Goal: Task Accomplishment & Management: Use online tool/utility

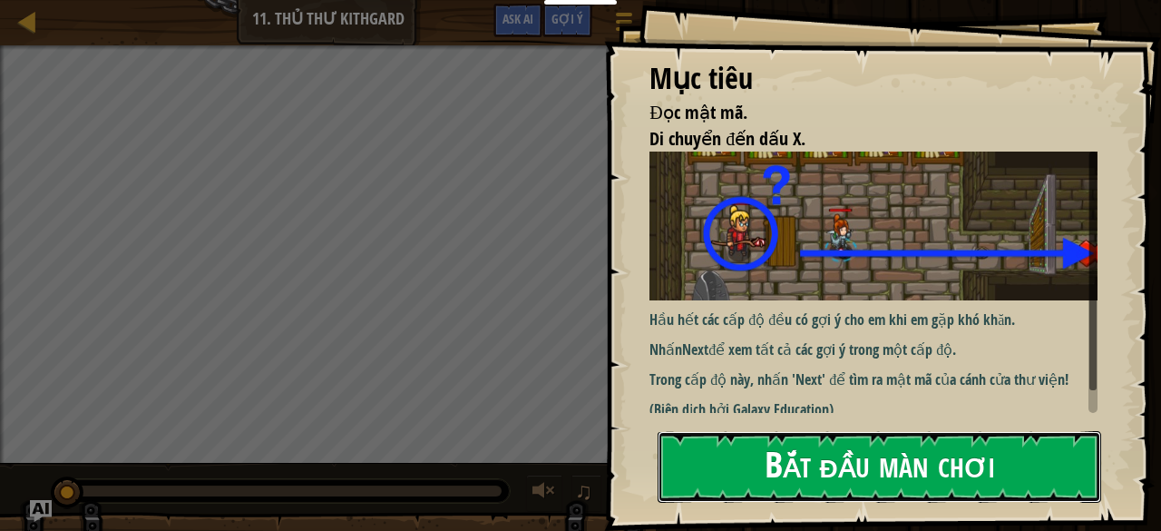
click at [736, 475] on button "Bắt đầu màn chơi" at bounding box center [880, 467] width 444 height 72
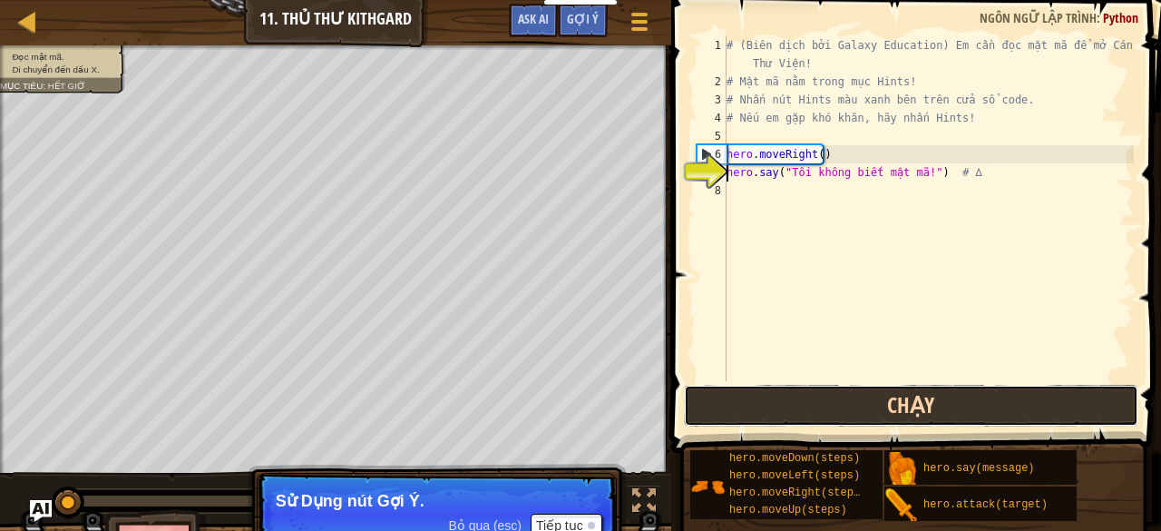
click at [785, 404] on button "Chạy" at bounding box center [911, 406] width 455 height 42
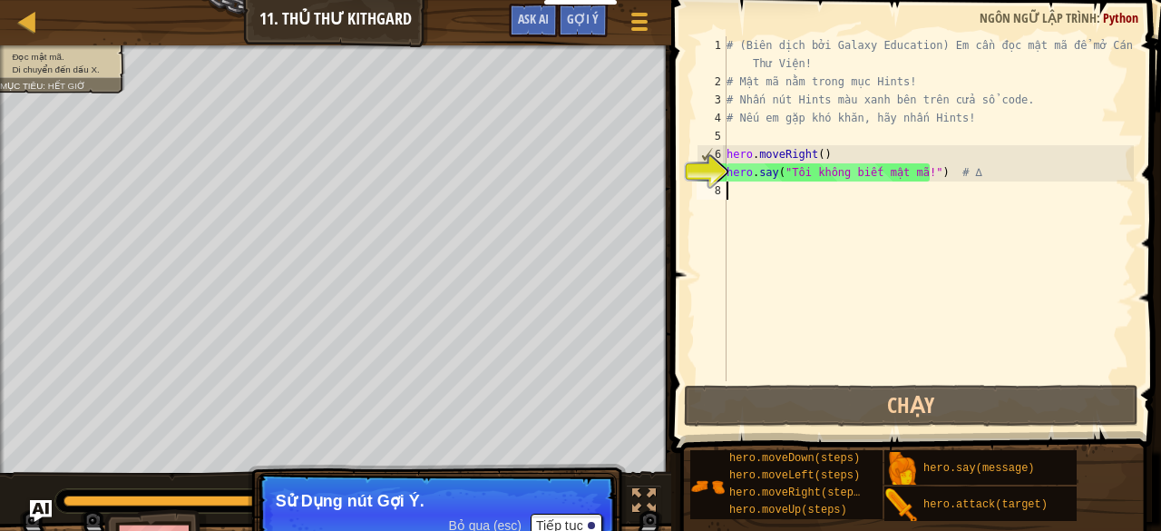
click at [732, 192] on div "# (Biên dịch bởi Galaxy Education) Em cần đọc mật mã để mở Cánh Cửa Thư Viện! #…" at bounding box center [928, 235] width 411 height 399
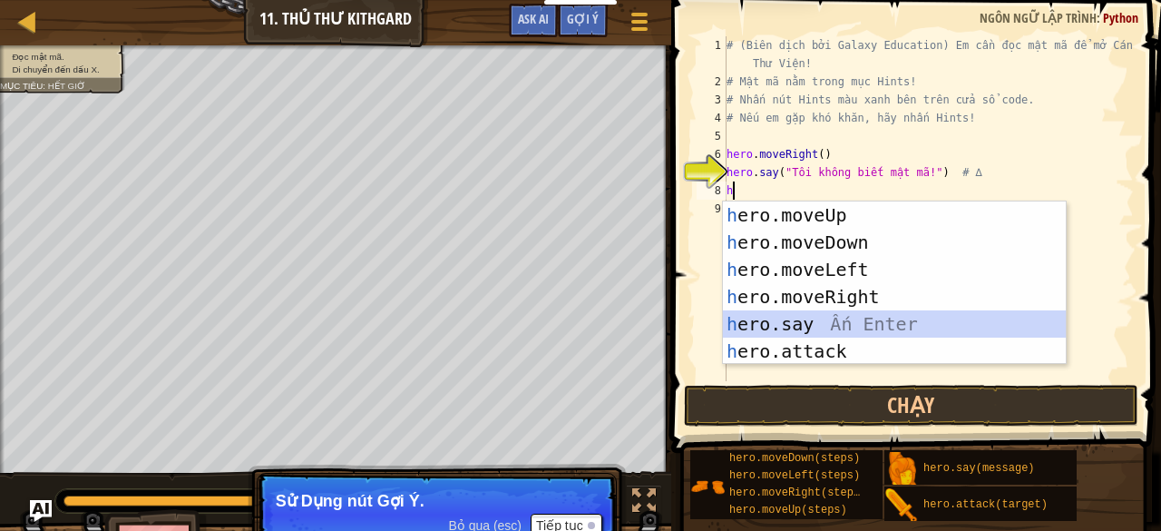
click at [779, 331] on div "h ero.moveUp Ấn Enter h ero.moveDown Ấn Enter h ero.moveLeft Ấn Enter h ero.mov…" at bounding box center [895, 310] width 344 height 218
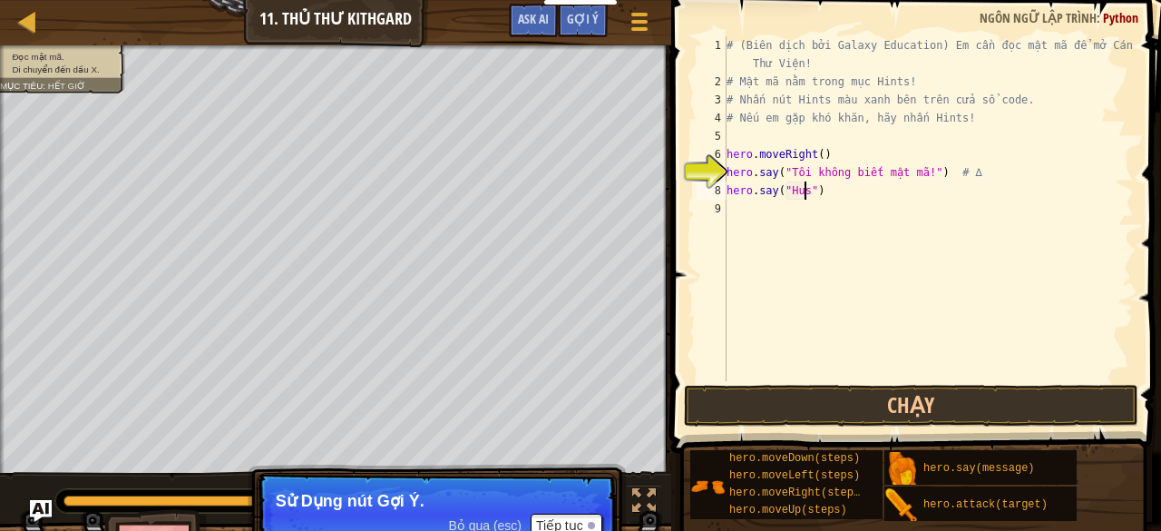
scroll to position [8, 6]
type textarea "hero.say("Hush")"
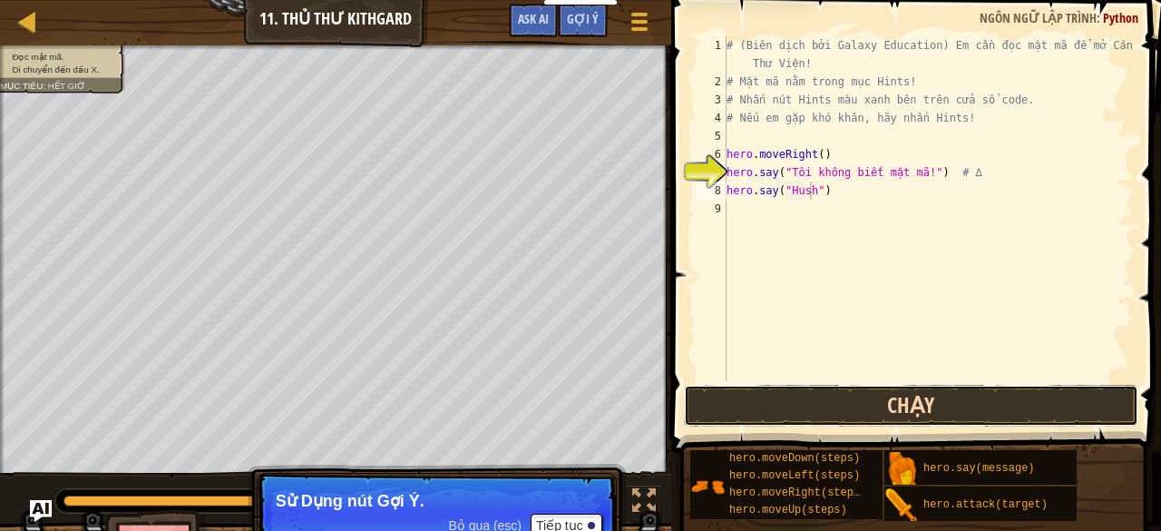
click at [818, 397] on button "Chạy" at bounding box center [911, 406] width 455 height 42
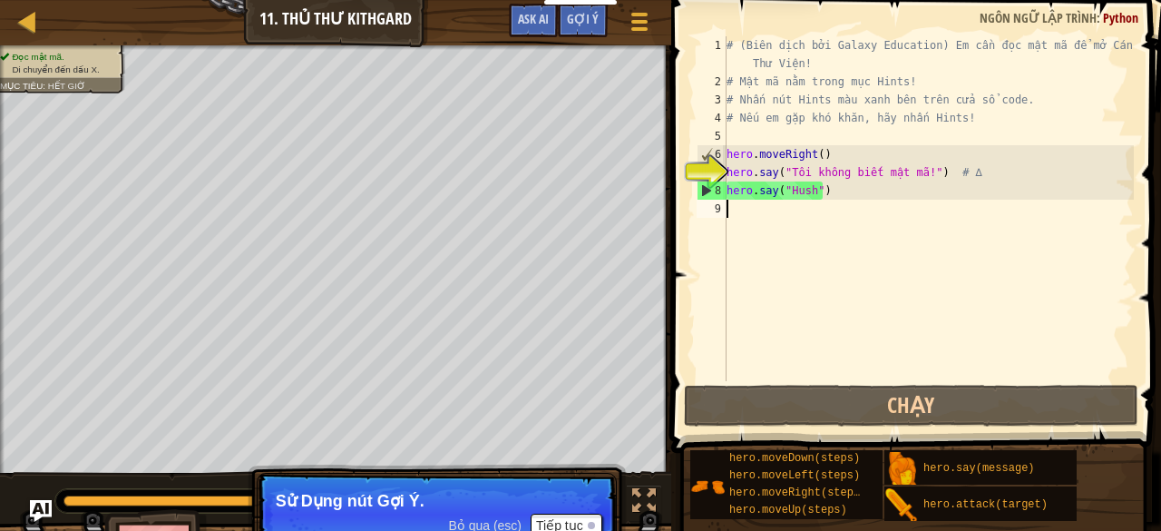
click at [726, 203] on div "9" at bounding box center [712, 209] width 30 height 18
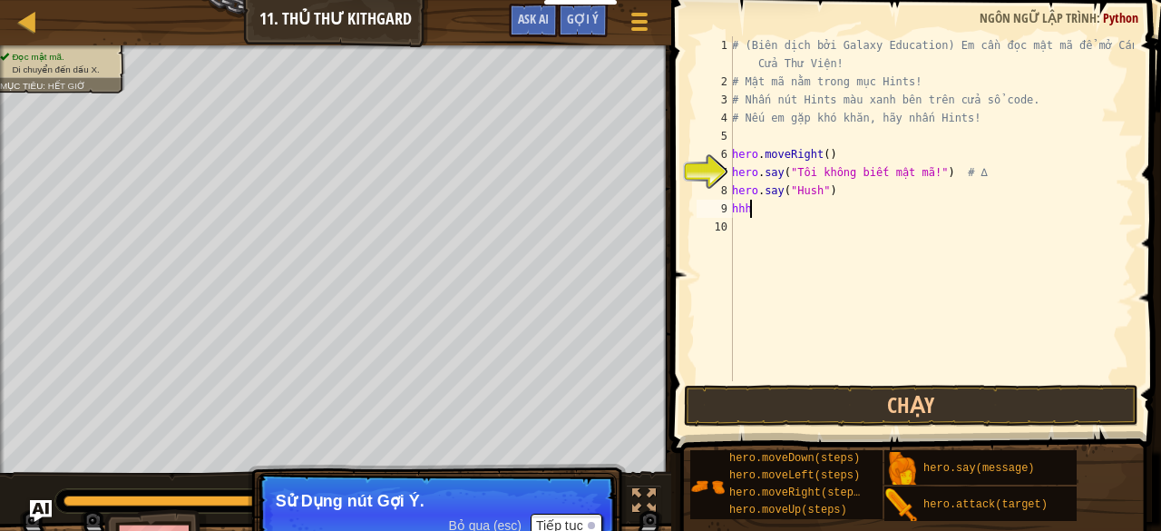
scroll to position [8, 0]
type textarea "h"
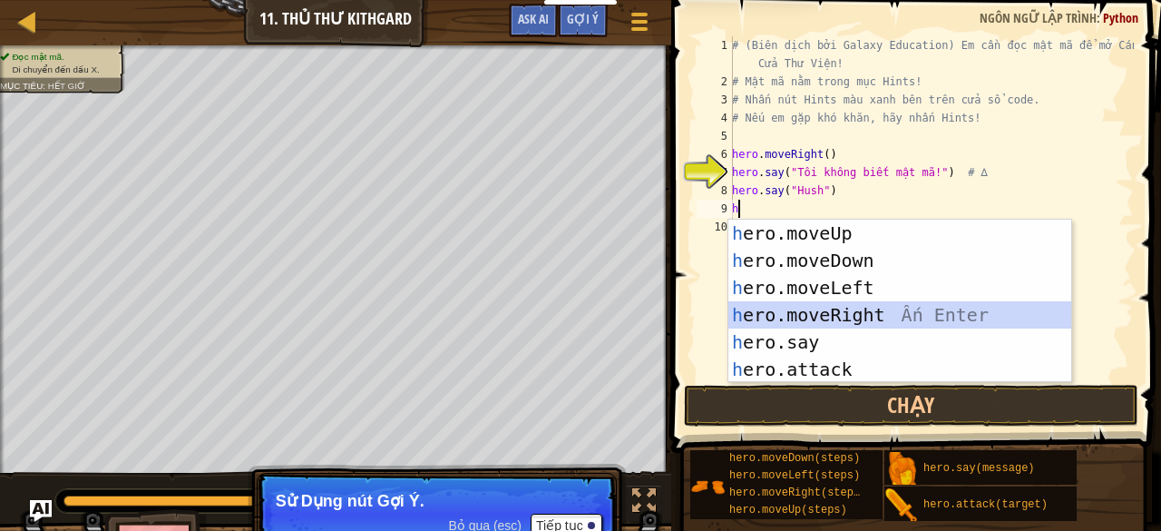
click at [826, 310] on div "h ero.moveUp Ấn Enter h ero.moveDown Ấn Enter h ero.moveLeft Ấn Enter h ero.mov…" at bounding box center [901, 329] width 344 height 218
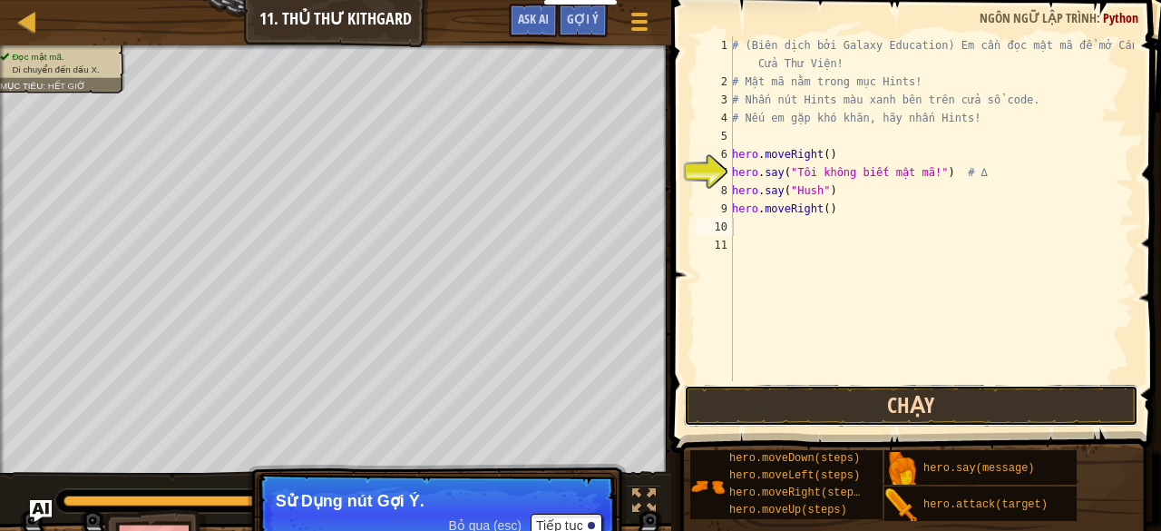
click at [798, 419] on button "Chạy" at bounding box center [911, 406] width 455 height 42
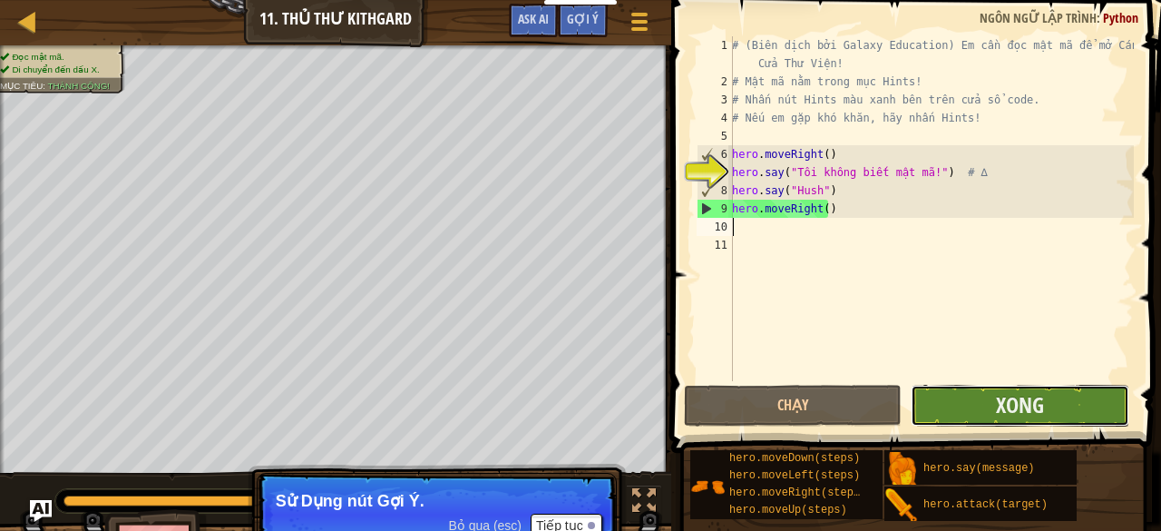
click at [968, 404] on button "Xong" at bounding box center [1020, 406] width 218 height 42
